Goal: Task Accomplishment & Management: Manage account settings

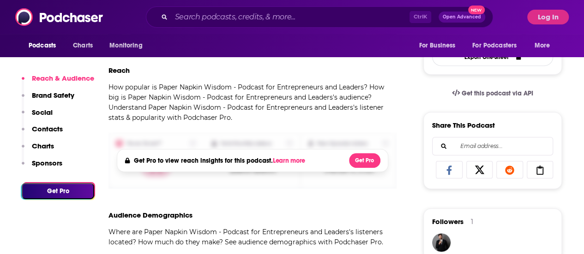
scroll to position [277, 0]
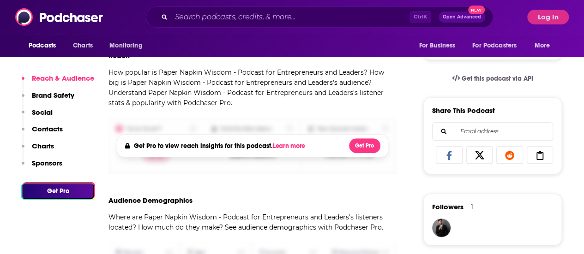
click at [551, 19] on button "Log In" at bounding box center [548, 17] width 42 height 15
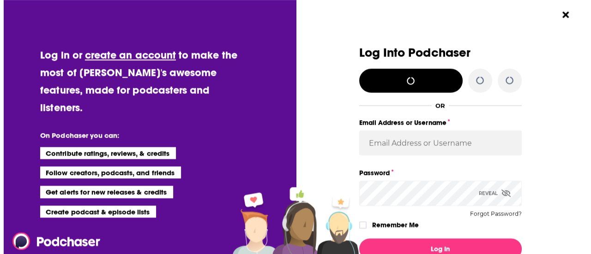
scroll to position [0, 0]
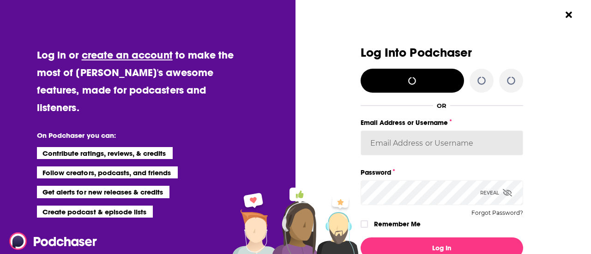
type input "Spiral5-G2"
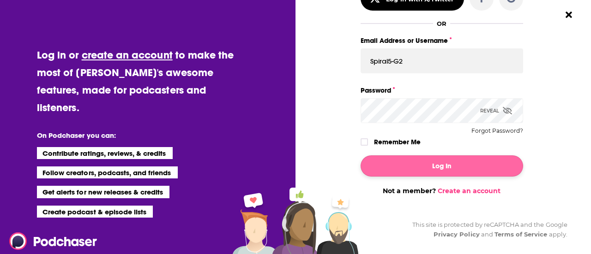
scroll to position [85, 0]
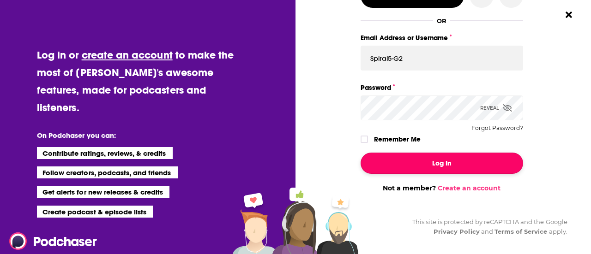
click at [440, 160] on button "Log In" at bounding box center [441, 163] width 162 height 21
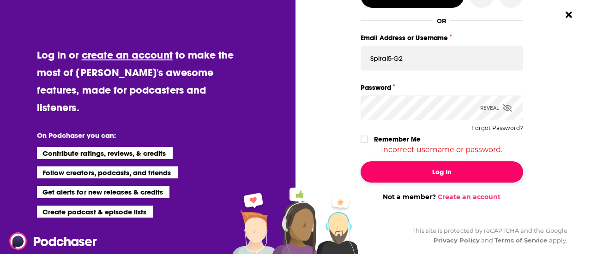
click at [422, 167] on button "Log In" at bounding box center [441, 171] width 162 height 21
